Goal: Task Accomplishment & Management: Use online tool/utility

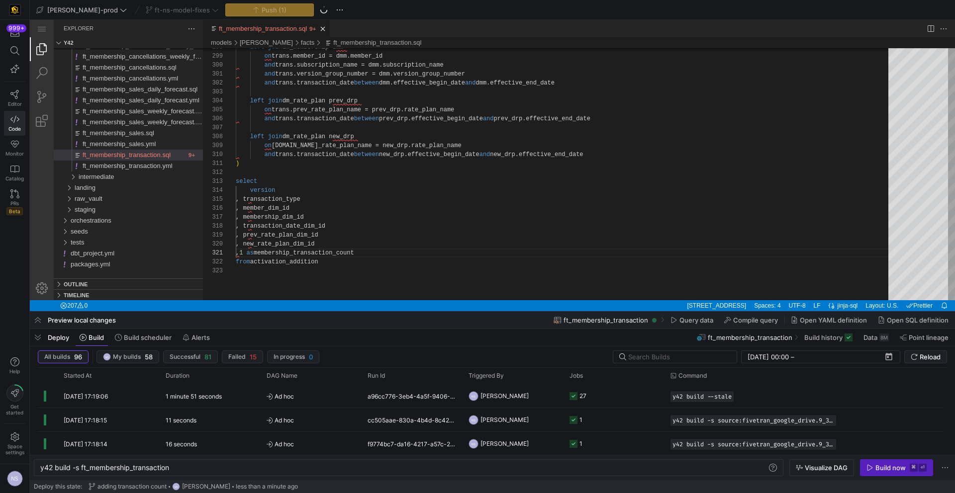
scroll to position [0, 140]
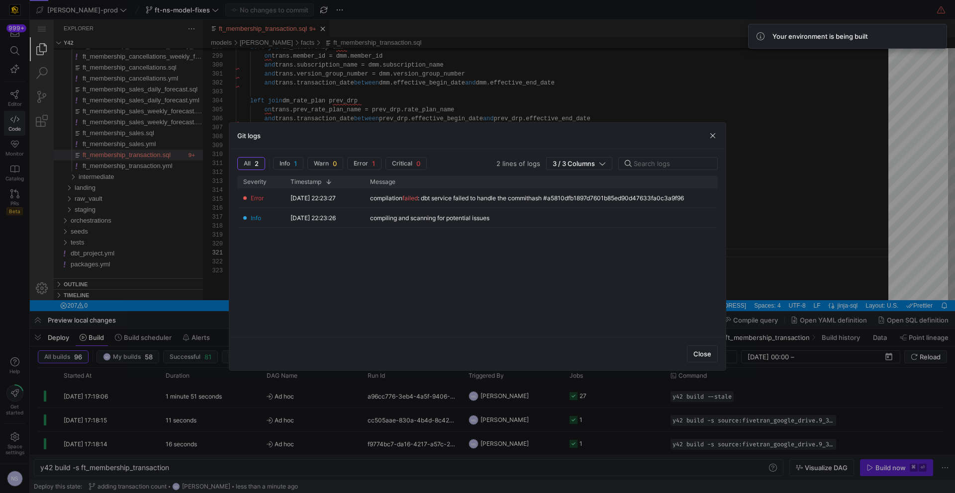
click at [886, 468] on div at bounding box center [477, 246] width 955 height 493
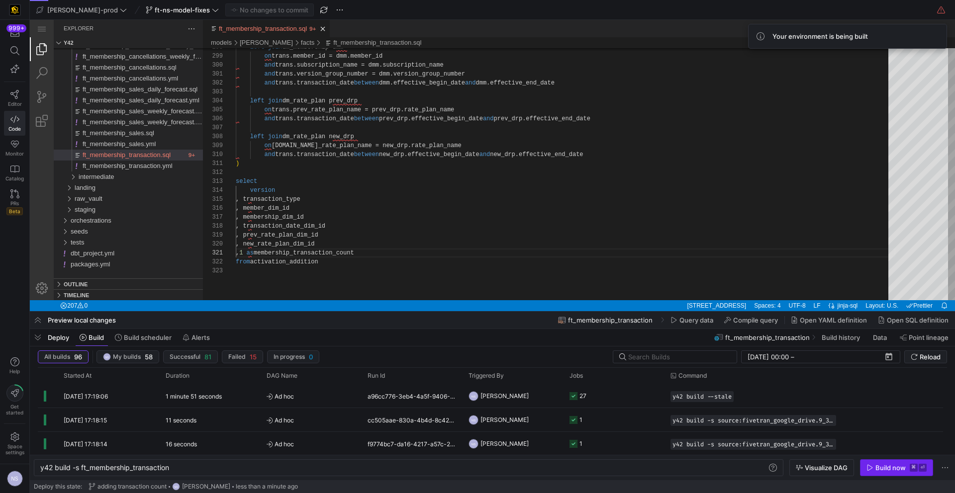
click at [903, 474] on span "button" at bounding box center [896, 468] width 72 height 16
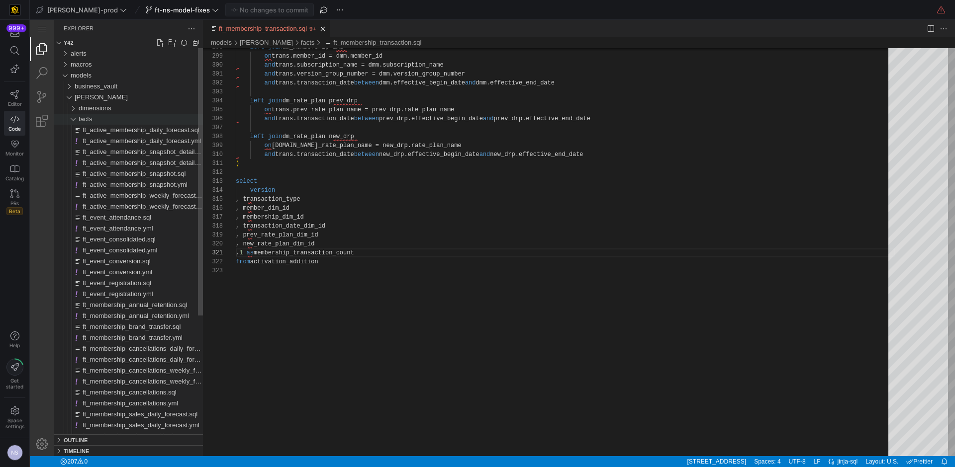
click at [100, 116] on div "facts" at bounding box center [141, 119] width 124 height 11
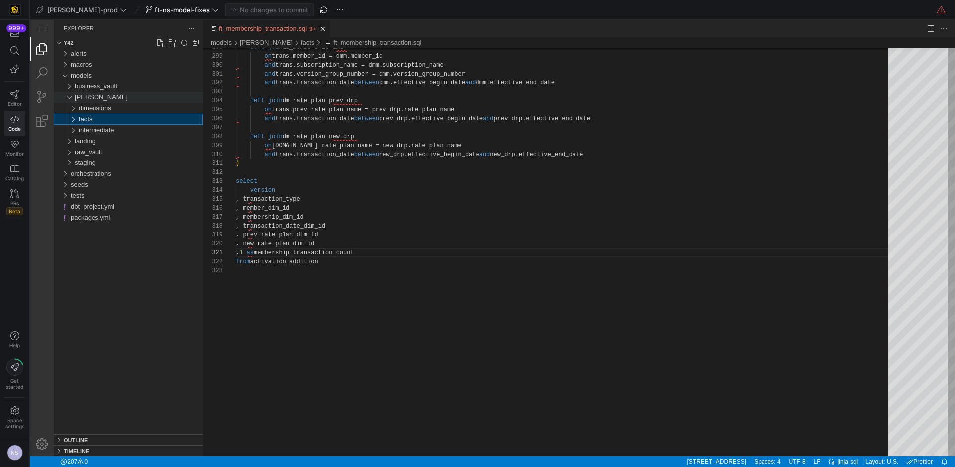
click at [95, 94] on div "[PERSON_NAME]" at bounding box center [139, 97] width 128 height 11
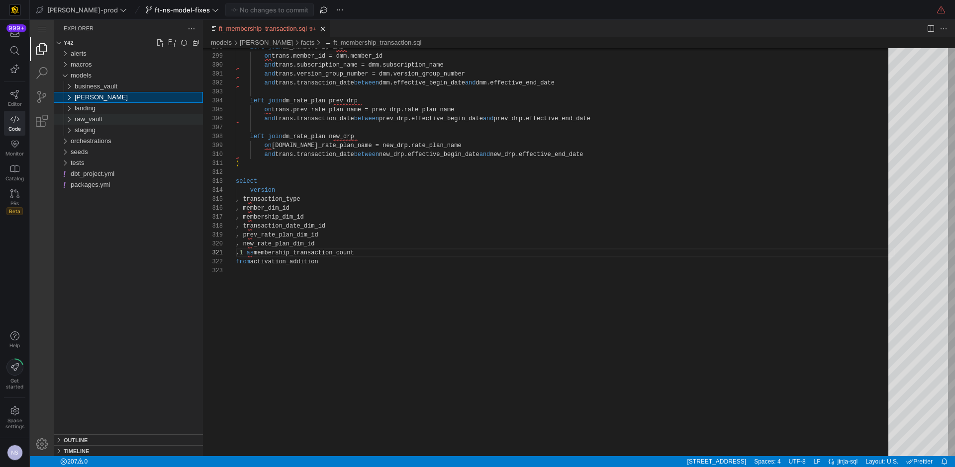
click at [95, 120] on span "raw_vault" at bounding box center [89, 118] width 28 height 7
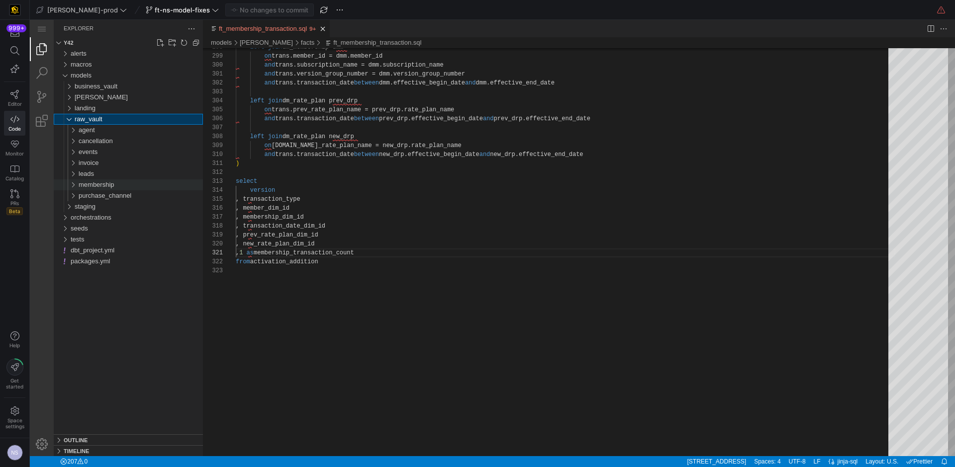
click at [109, 188] on span "membership" at bounding box center [97, 184] width 36 height 7
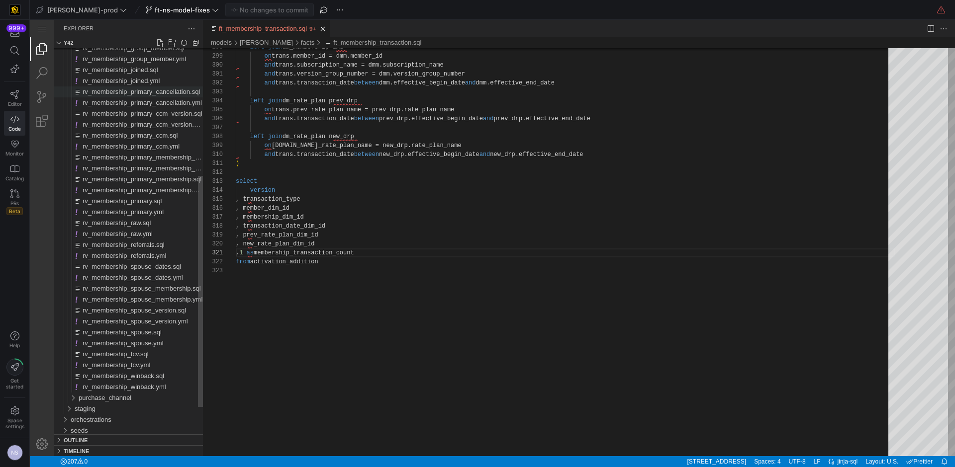
click at [151, 90] on span "rv_membership_primary_cancellation.sql" at bounding box center [141, 91] width 117 height 7
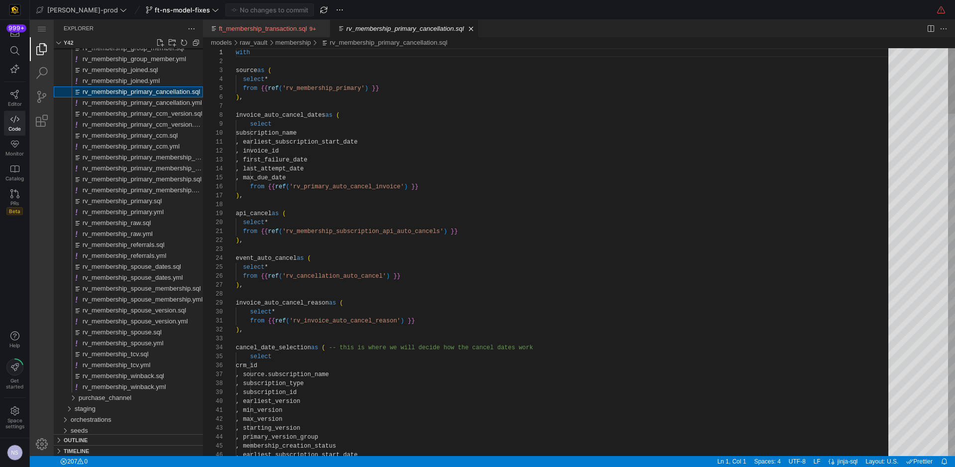
scroll to position [90, 0]
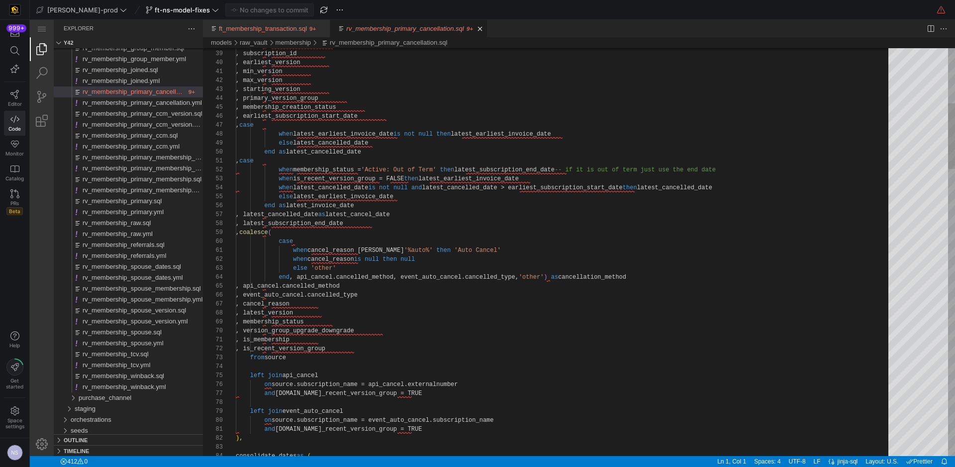
type textarea ", min_version , max_version , starting_version , primary_version_group , member…"
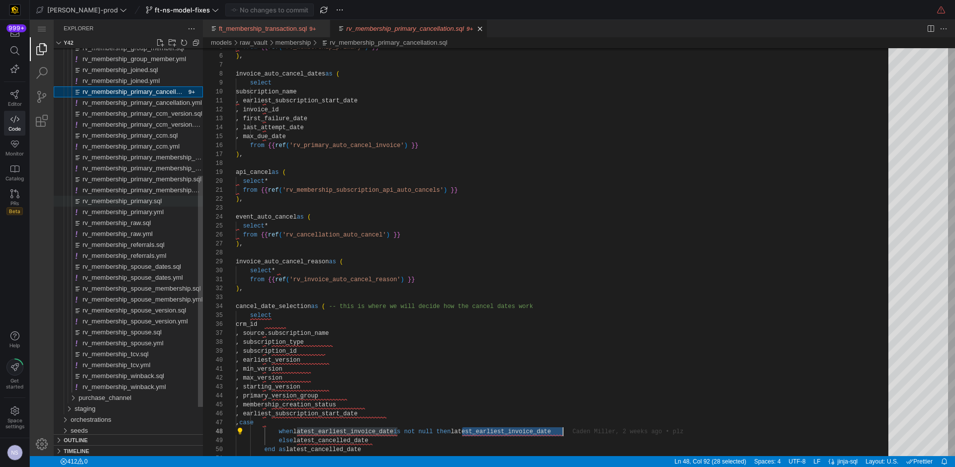
click at [148, 201] on span "rv_membership_primary.sql" at bounding box center [122, 200] width 79 height 7
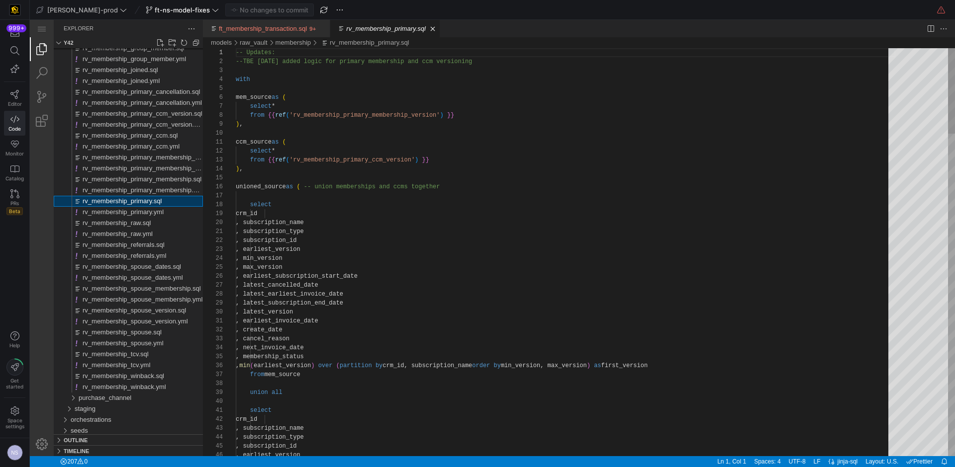
scroll to position [90, 0]
type textarea ", subscription_type , subscription_id , earliest_version , min_version , max_ve…"
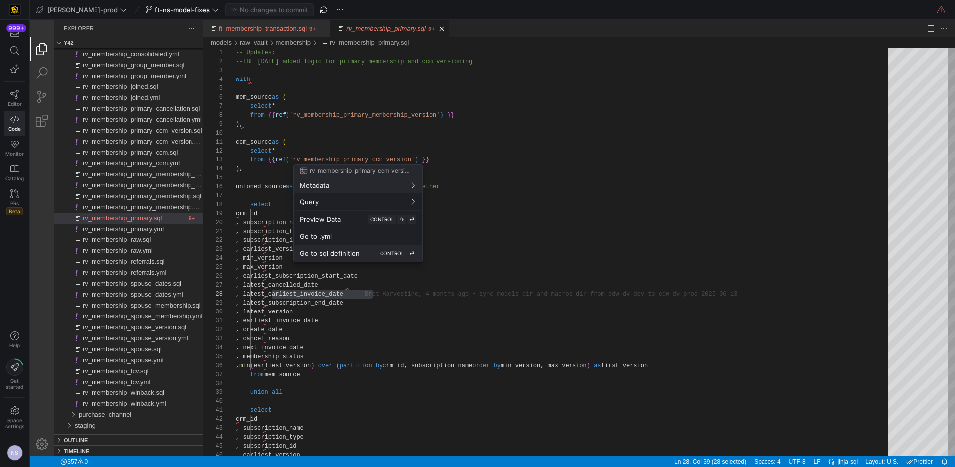
click at [349, 255] on span "Go to sql definition" at bounding box center [330, 254] width 60 height 8
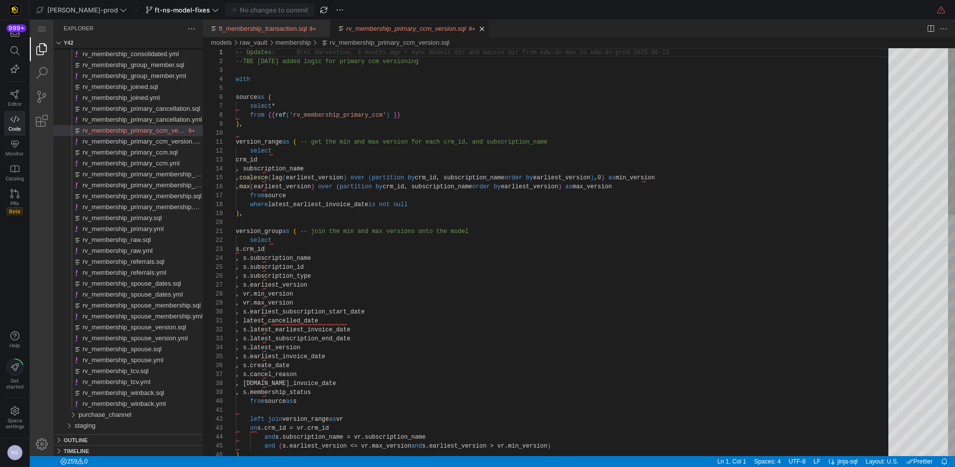
type textarea ", latest_cancelled_date , s.latest_earliest_invoice_date , s.latest_subscriptio…"
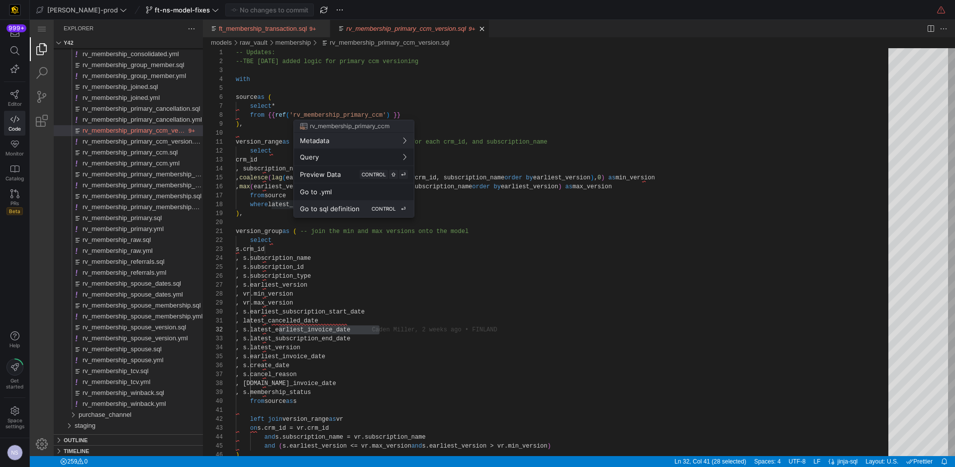
click at [344, 208] on span "Go to sql definition" at bounding box center [330, 209] width 60 height 8
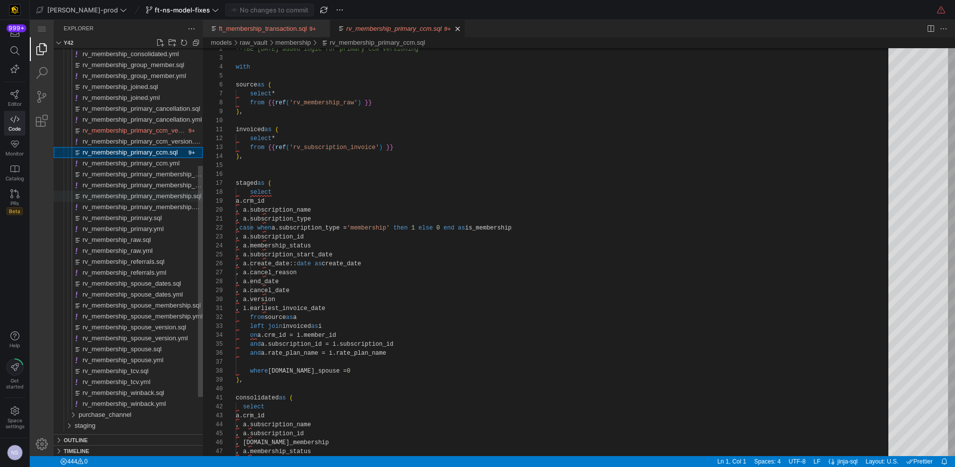
click at [163, 192] on span "rv_membership_primary_membership.sql" at bounding box center [142, 195] width 119 height 7
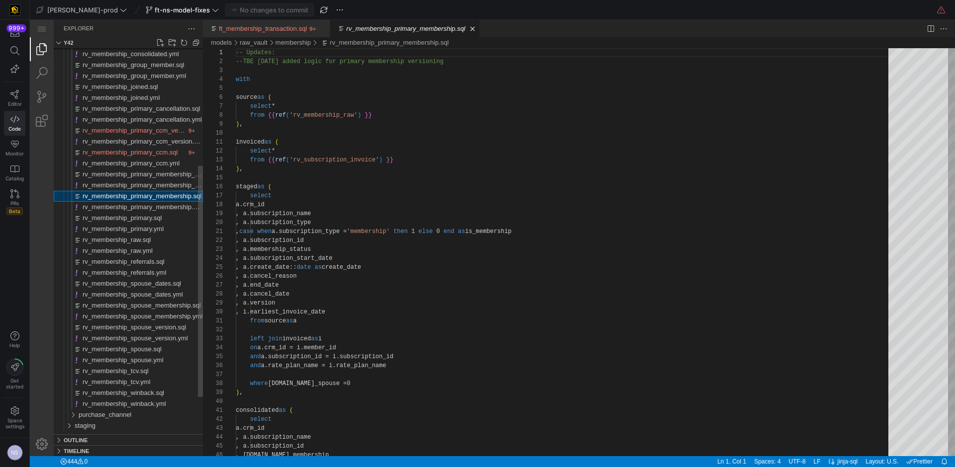
scroll to position [90, 0]
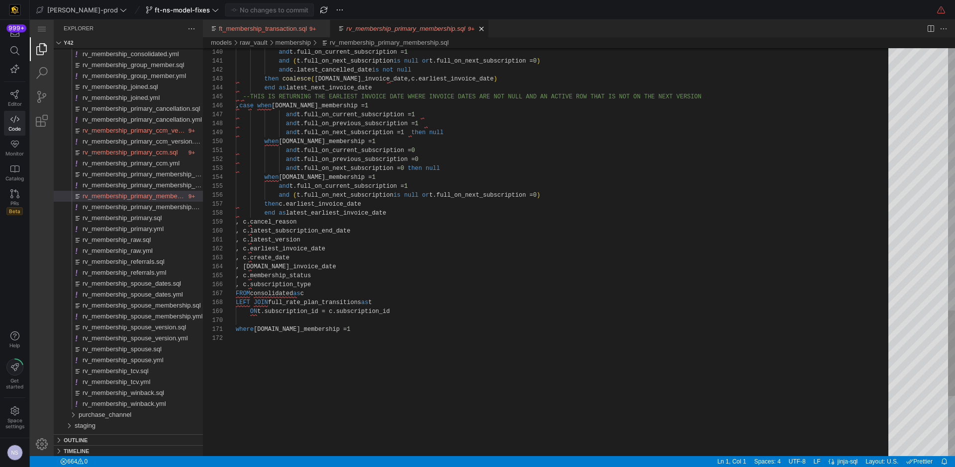
type textarea "and t.full_on_current_subscription = 0 and t.full_on_previous_subscription = 0 …"
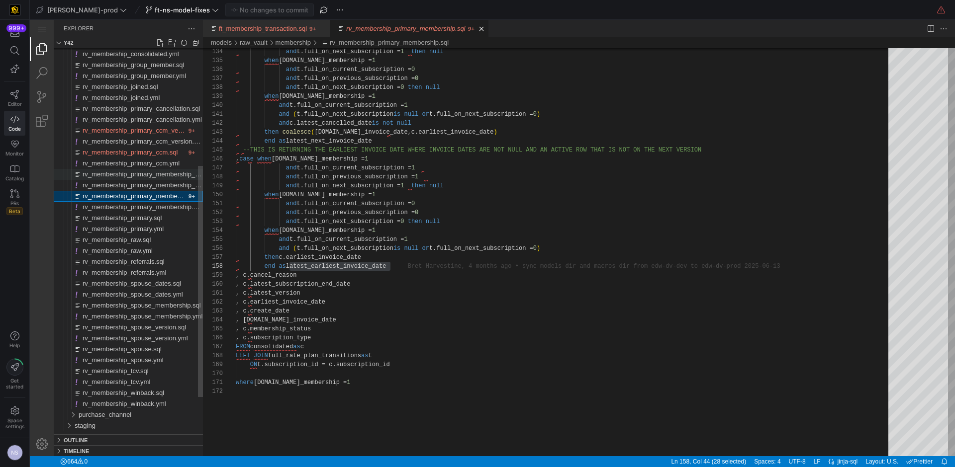
click at [173, 174] on span "rv_membership_primary_membership_version.sql" at bounding box center [154, 174] width 143 height 7
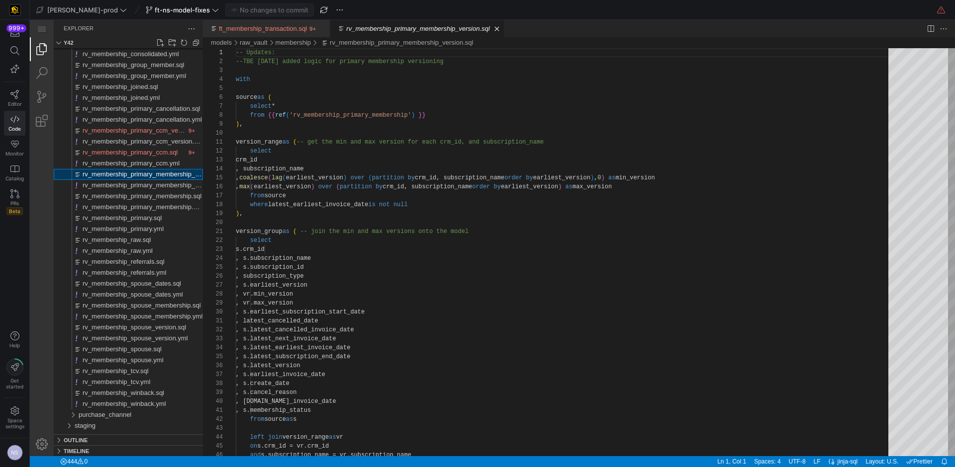
scroll to position [90, 0]
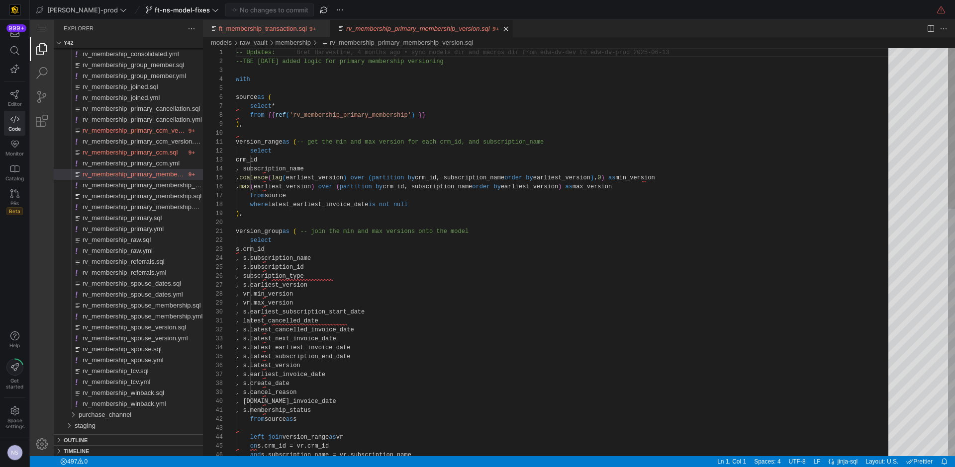
type textarea ", latest_cancelled_date , s.latest_cancelled_invoice_date , s.latest_next_invoi…"
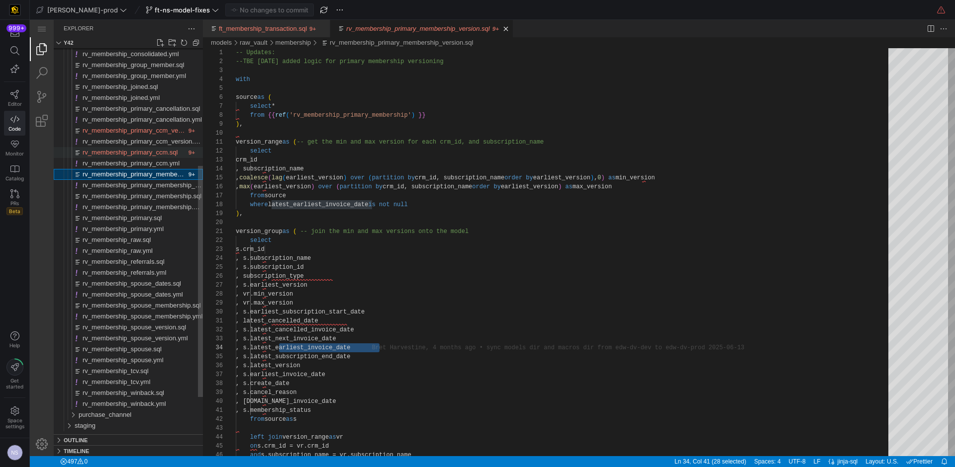
click at [153, 153] on span "rv_membership_primary_ccm.sql" at bounding box center [130, 152] width 95 height 7
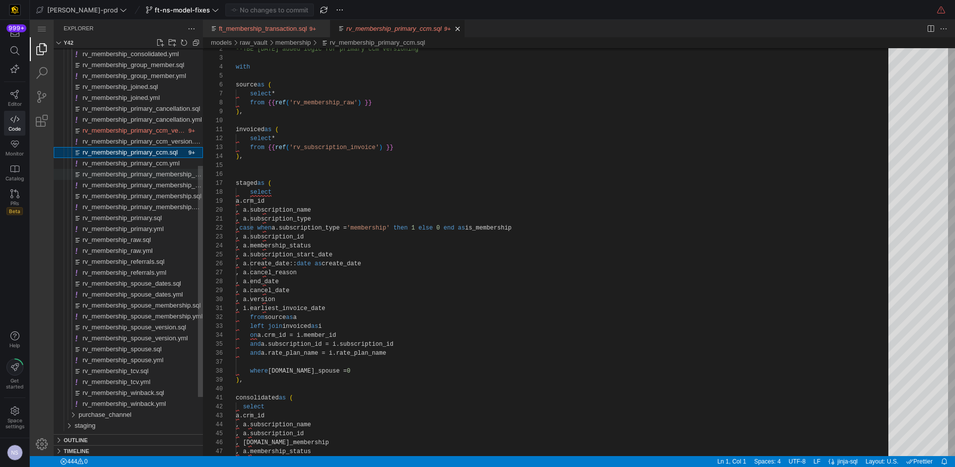
click at [164, 174] on span "rv_membership_primary_membership_version.sql" at bounding box center [154, 174] width 143 height 7
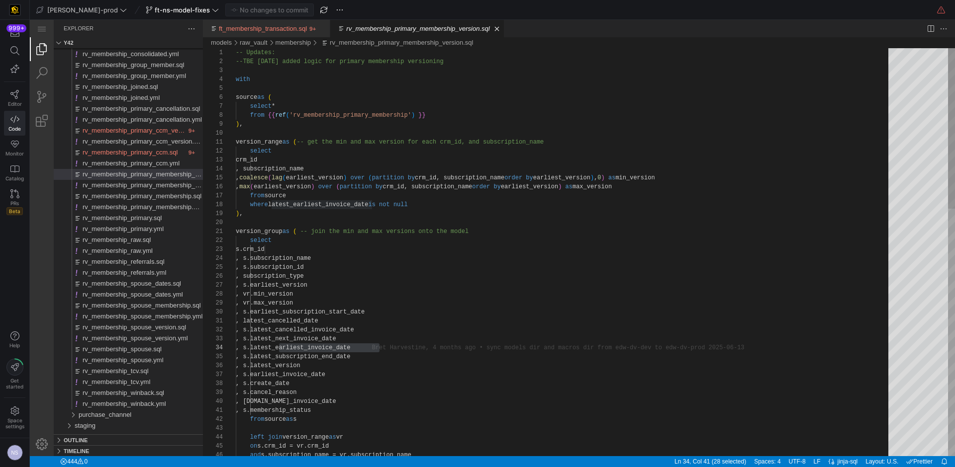
scroll to position [27, 144]
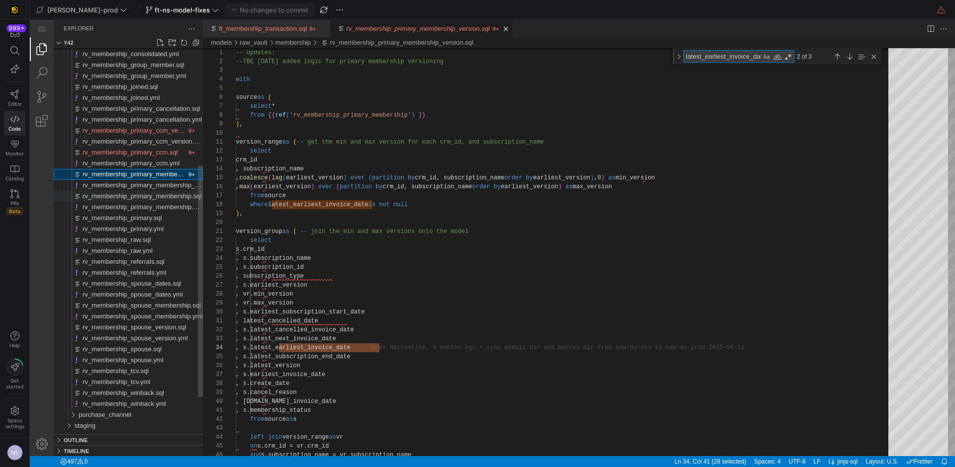
click at [160, 194] on span "rv_membership_primary_membership.sql" at bounding box center [142, 195] width 119 height 7
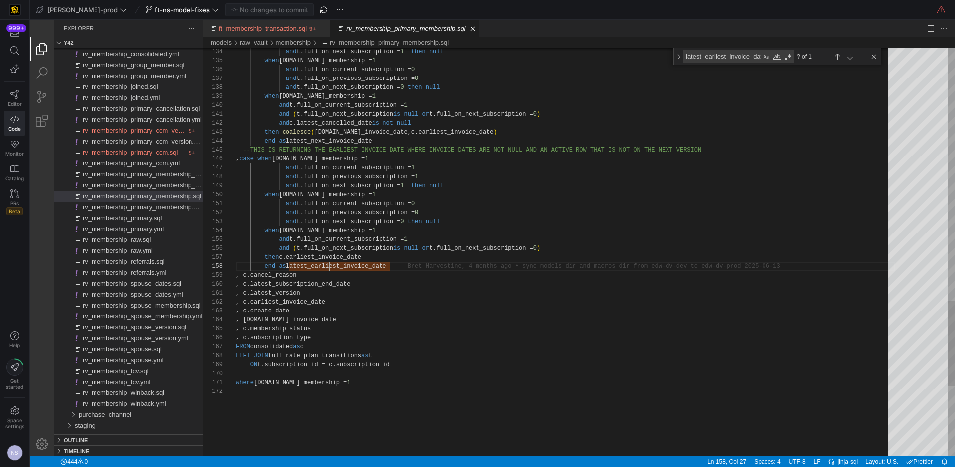
scroll to position [63, 155]
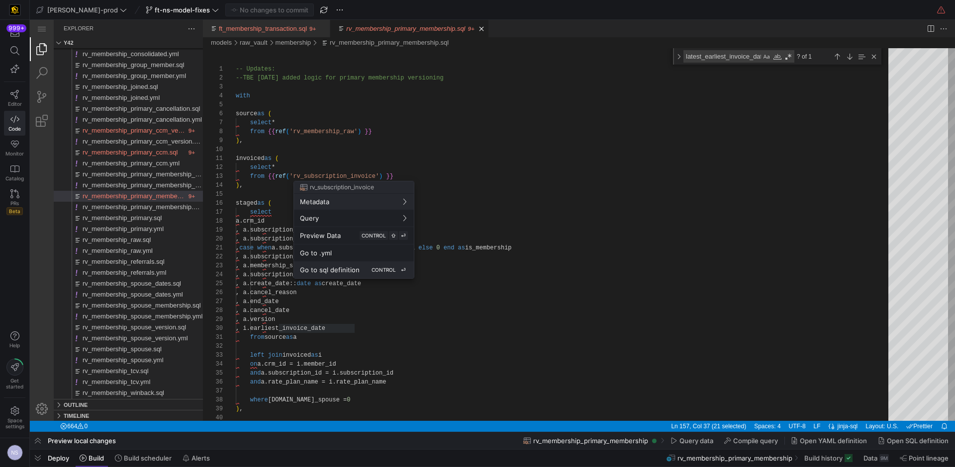
click at [347, 271] on span "Go to sql definition" at bounding box center [330, 270] width 60 height 8
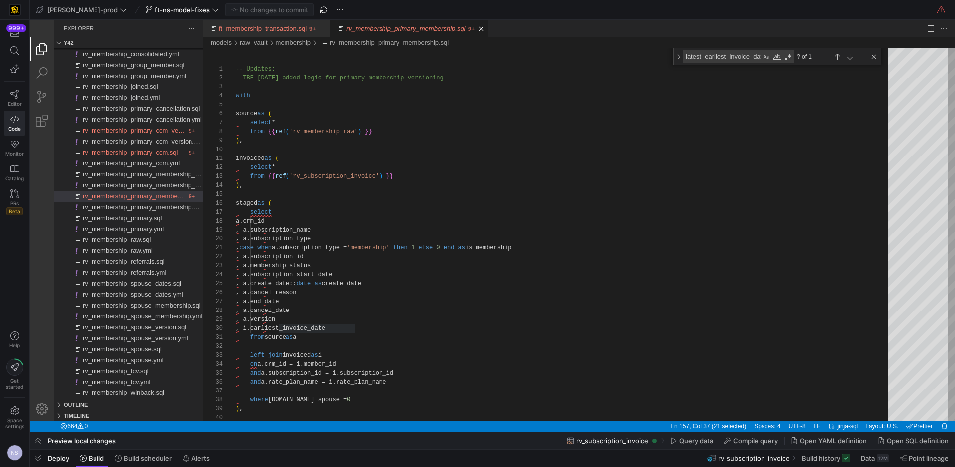
type textarea "y42 build -s rv_subscription_invoice"
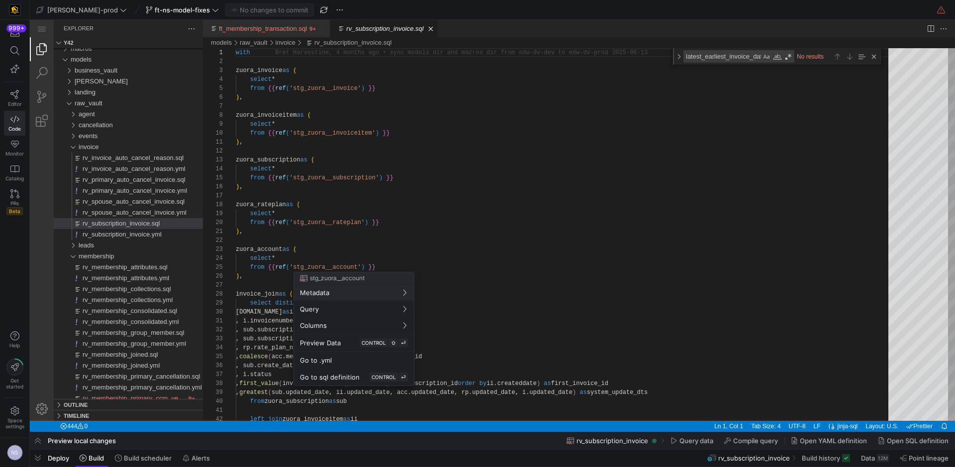
click at [467, 218] on div at bounding box center [477, 233] width 955 height 467
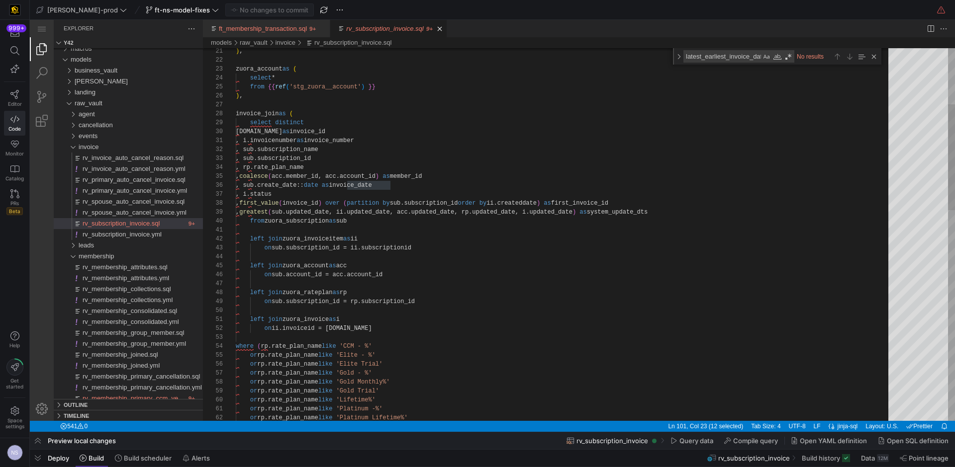
type textarea ", i.invoicenumber as invoice_number , sub.subscription_name , sub.subscription_…"
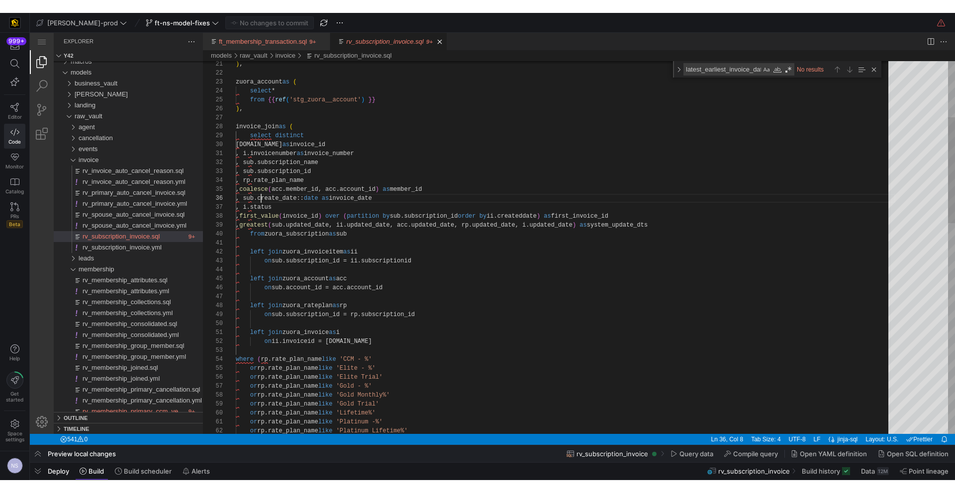
scroll to position [45, 32]
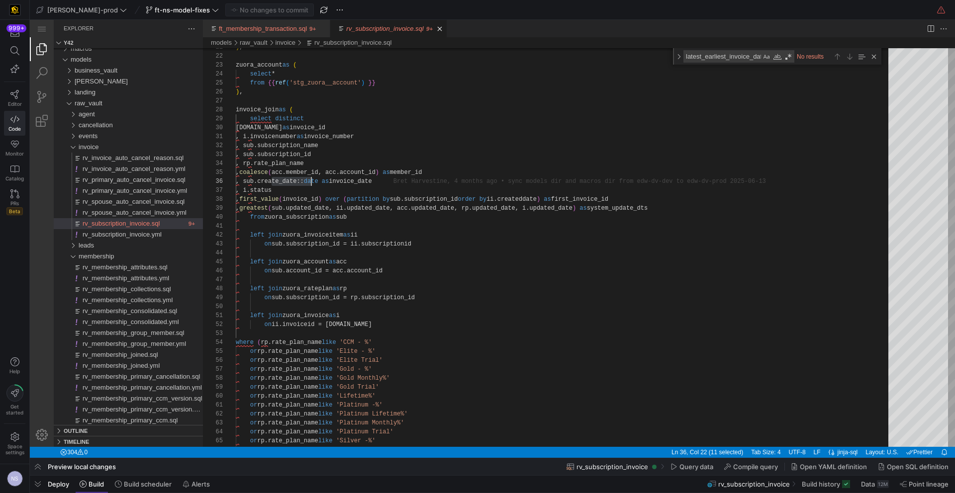
scroll to position [45, 76]
click at [85, 148] on span "invoice" at bounding box center [89, 146] width 20 height 7
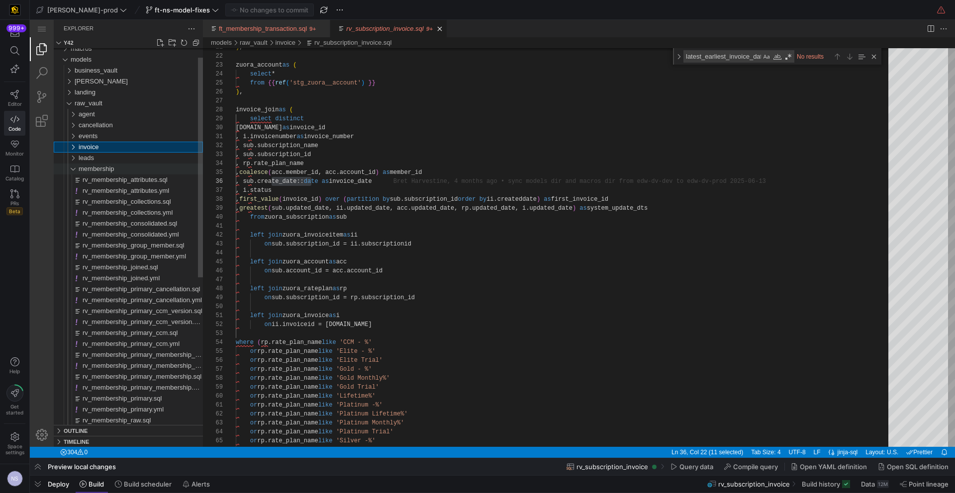
click at [87, 165] on span "membership" at bounding box center [97, 168] width 36 height 7
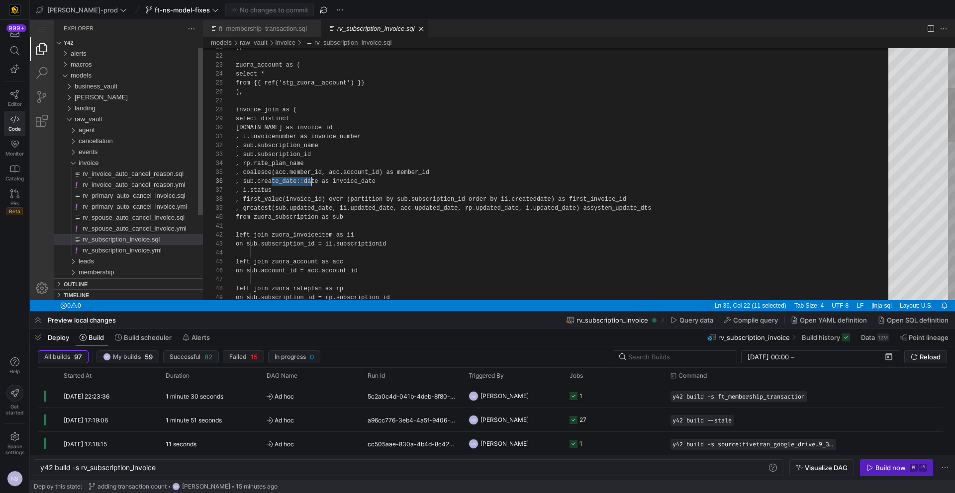
scroll to position [45, 76]
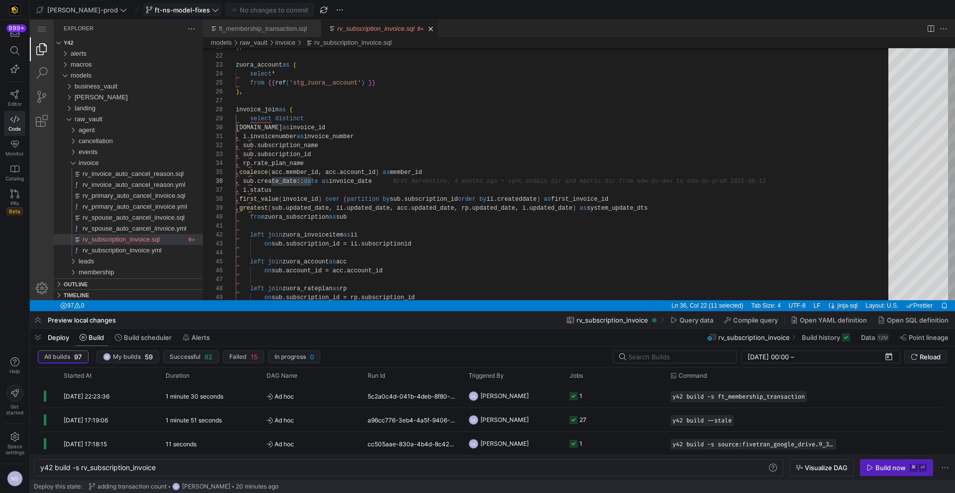
click at [155, 10] on span "ft-ns-model-fixes" at bounding box center [182, 10] width 55 height 8
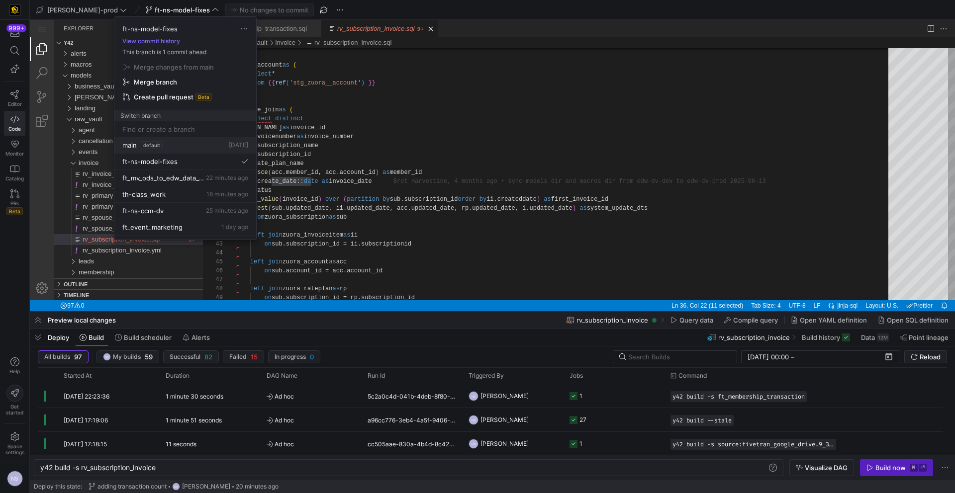
scroll to position [0, 0]
click at [383, 153] on div at bounding box center [477, 246] width 955 height 493
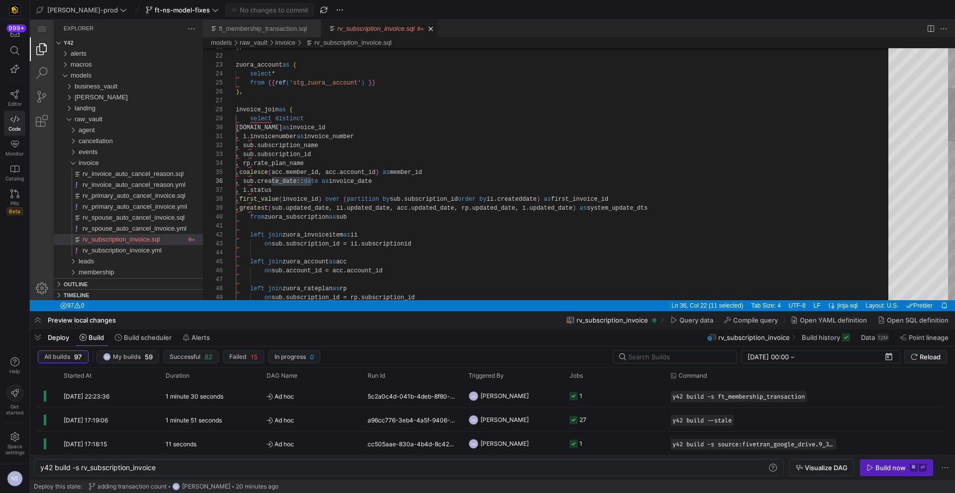
click at [523, 123] on div ") , zuora_account as ( select * from {{ ref ( 'stg_zuora__account' ) }} ) , inv…" at bounding box center [565, 451] width 659 height 1174
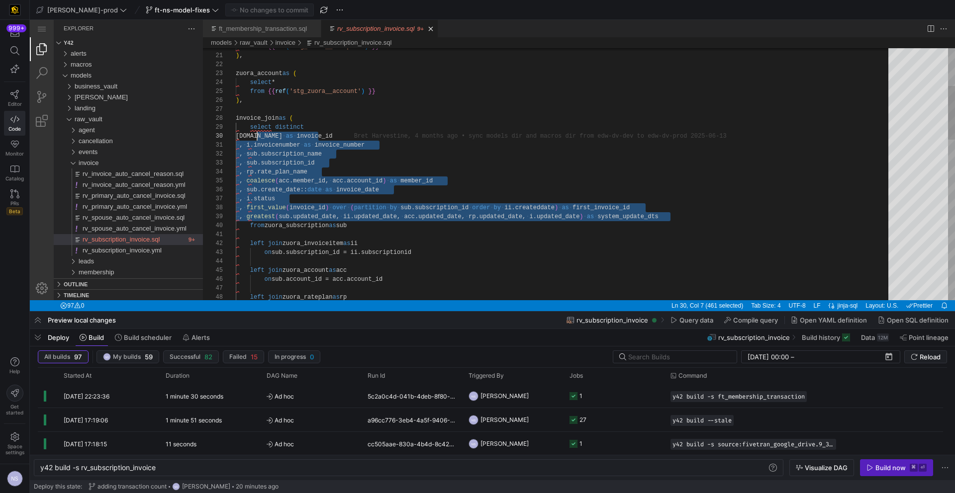
scroll to position [81, 0]
drag, startPoint x: 686, startPoint y: 217, endPoint x: 212, endPoint y: 133, distance: 481.2
type textarea "), zuora_account as ( select * from {{ ref('stg_zuora__account') }} ), invoice_…"
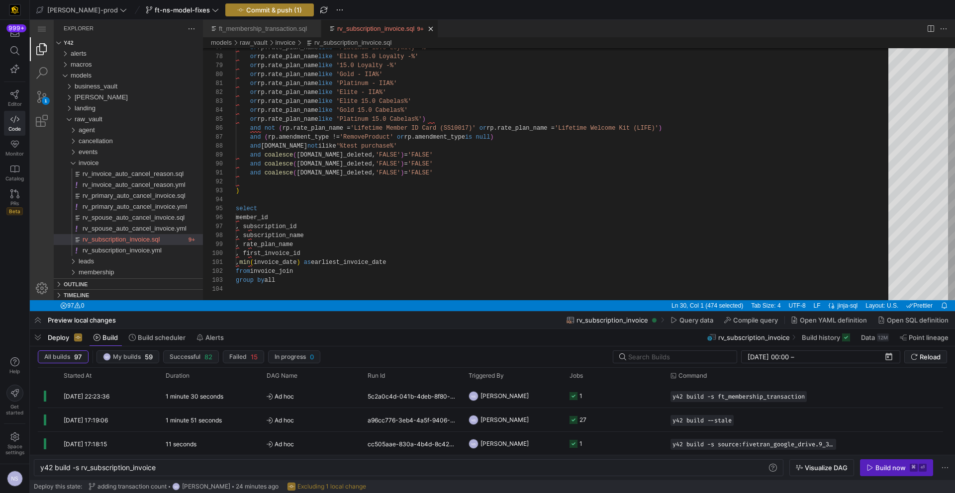
click at [251, 11] on span "Commit & push (1)" at bounding box center [274, 10] width 56 height 8
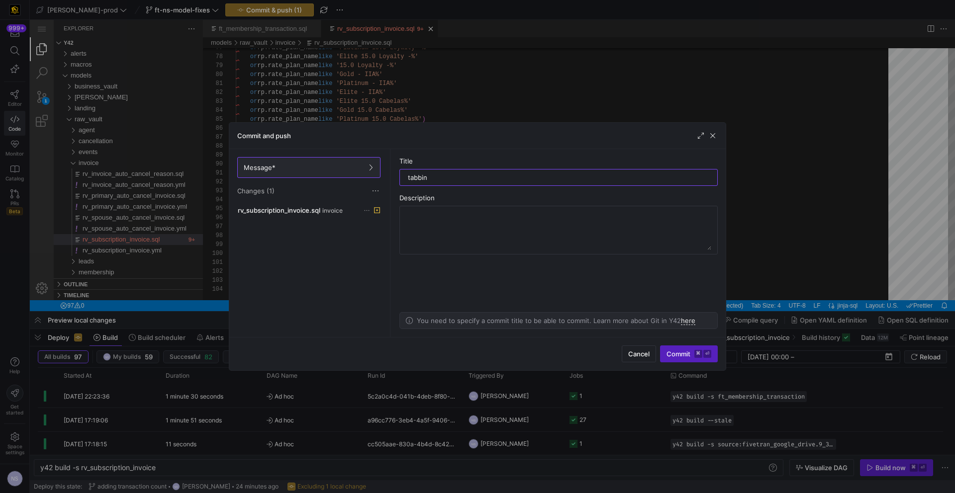
type input "tabbing"
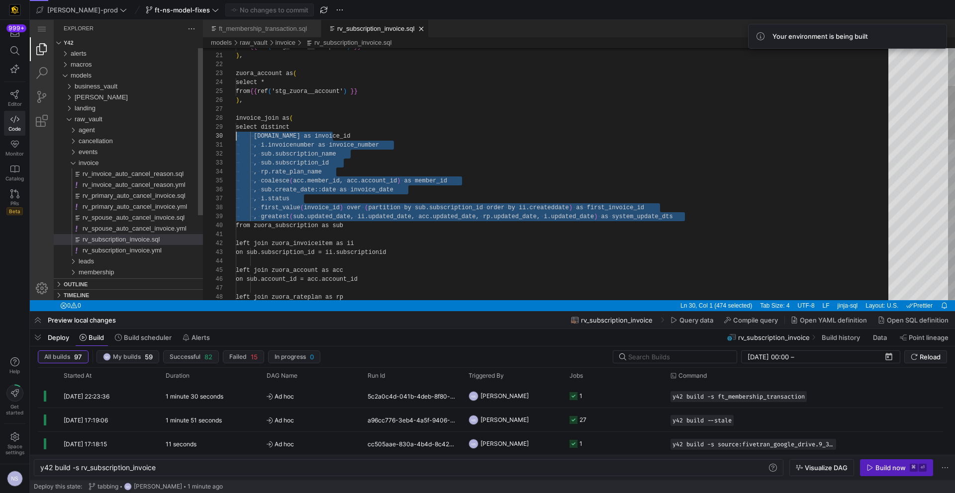
scroll to position [81, 0]
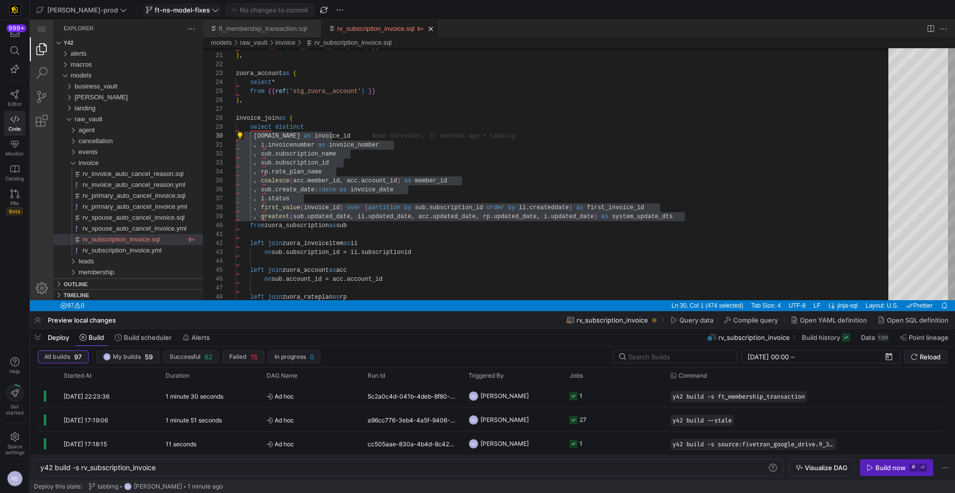
click at [155, 7] on span "ft-ns-model-fixes" at bounding box center [182, 10] width 55 height 8
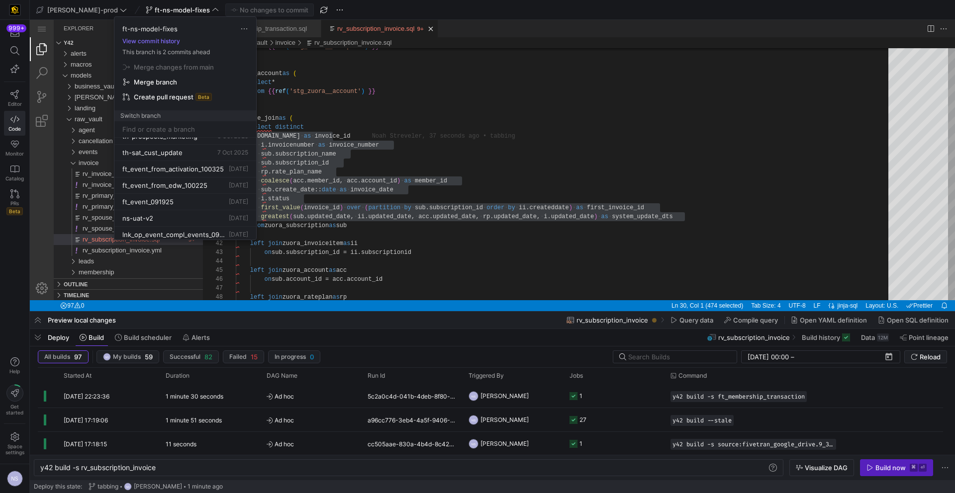
scroll to position [139, 0]
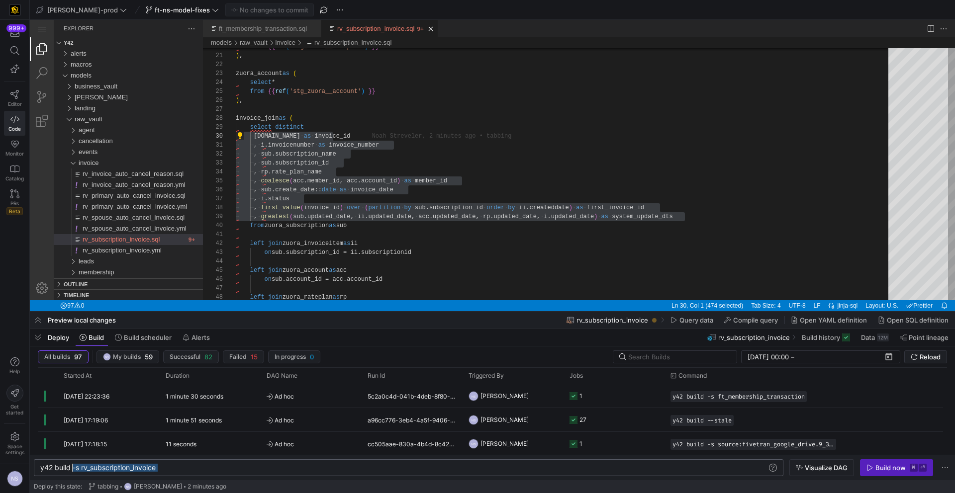
scroll to position [0, 36]
drag, startPoint x: 172, startPoint y: 468, endPoint x: 75, endPoint y: 469, distance: 96.5
click at [75, 469] on div "y42 build -s rv_subscription_invoice" at bounding box center [403, 468] width 726 height 8
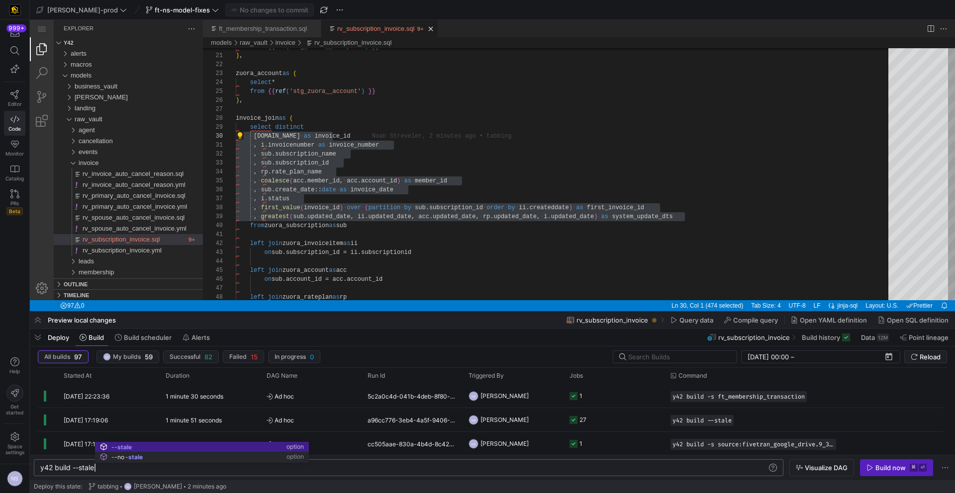
scroll to position [0, 54]
type textarea "y42 build --stale"
click at [159, 10] on span "ft-ns-model-fixes" at bounding box center [182, 10] width 55 height 8
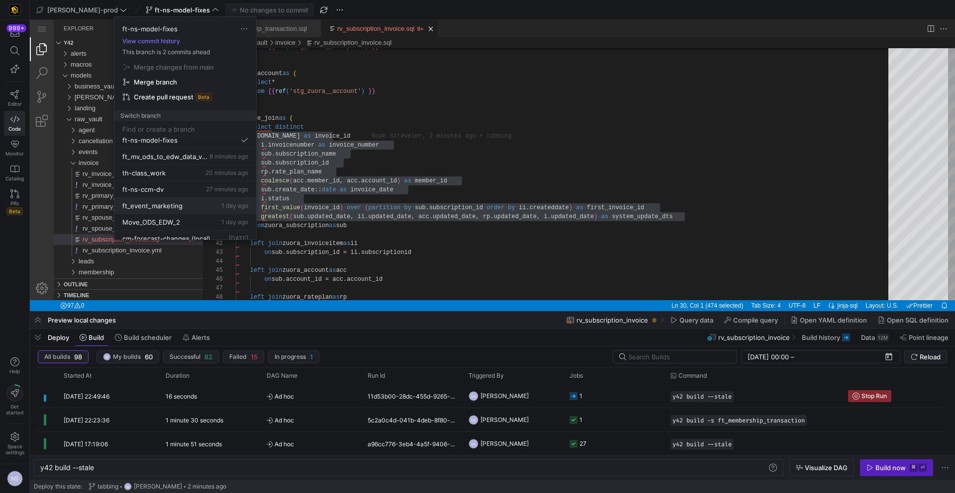
scroll to position [25, 0]
click at [190, 189] on div "ft-ns-ccm-dv 27 minutes ago" at bounding box center [185, 186] width 126 height 8
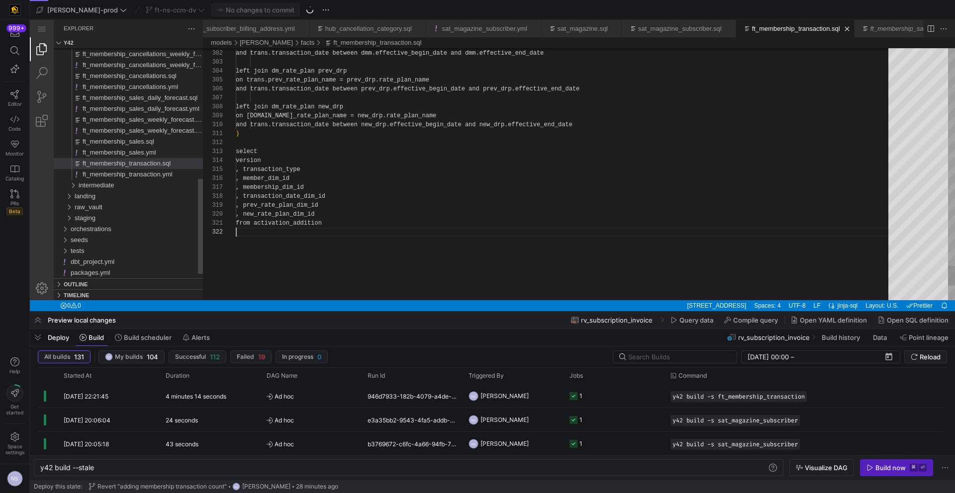
scroll to position [9, 0]
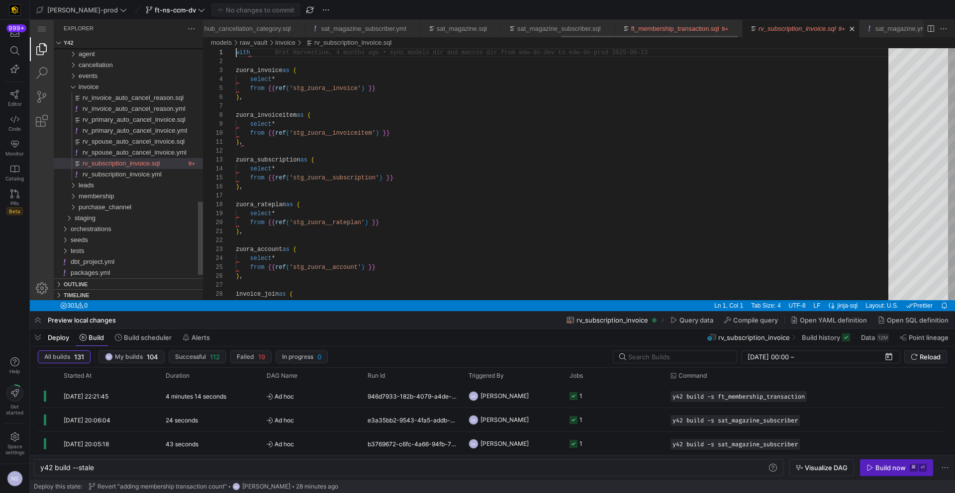
scroll to position [0, 1459]
